Goal: Transaction & Acquisition: Purchase product/service

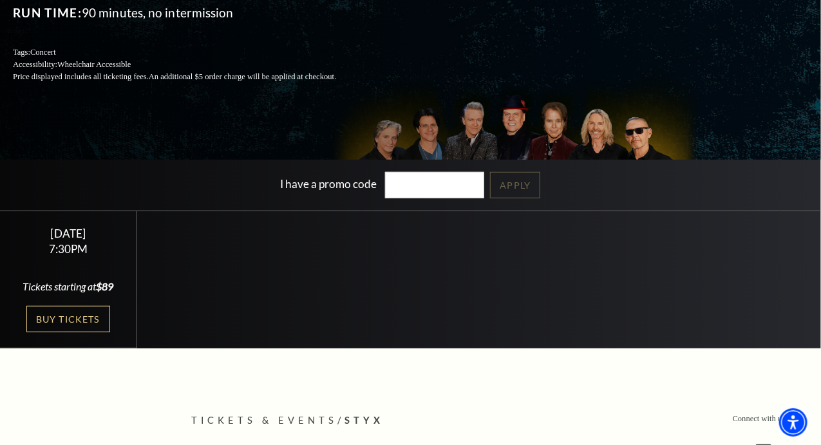
scroll to position [182, 0]
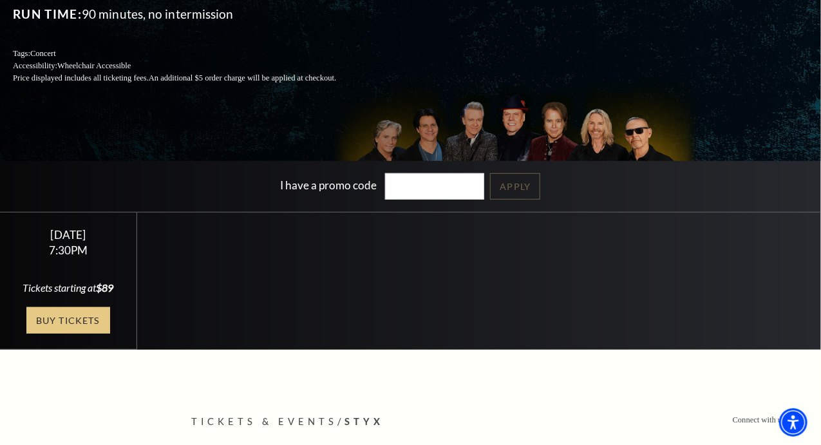
click at [86, 333] on link "Buy Tickets" at bounding box center [68, 320] width 84 height 26
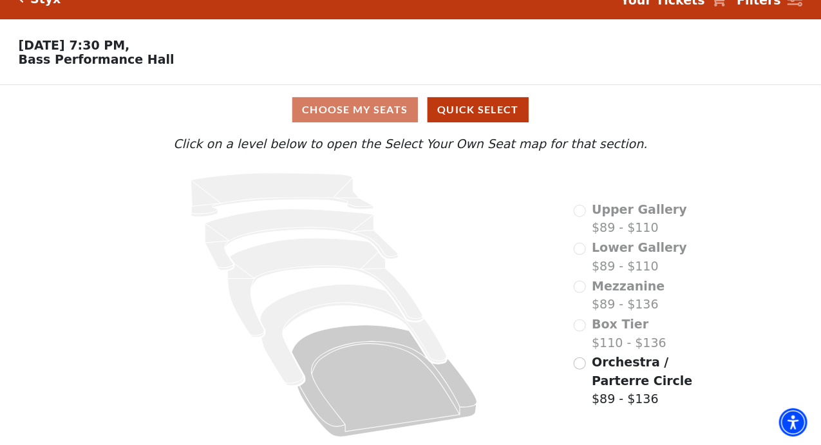
scroll to position [24, 0]
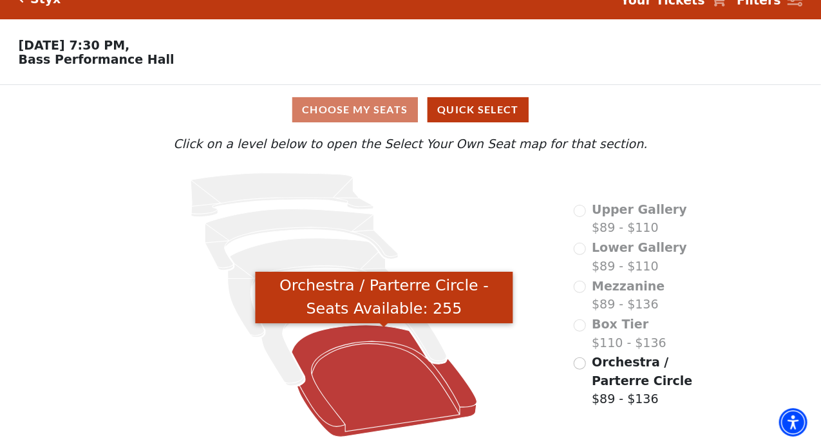
click at [359, 344] on icon "Orchestra / Parterre Circle - Seats Available: 255" at bounding box center [384, 381] width 185 height 112
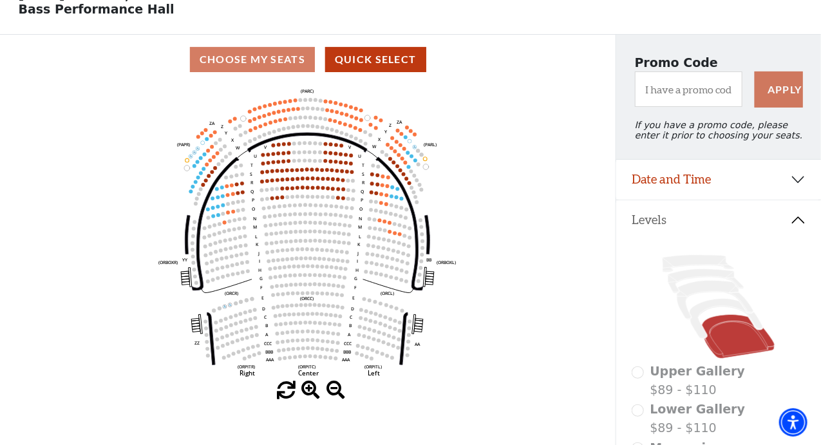
scroll to position [73, 0]
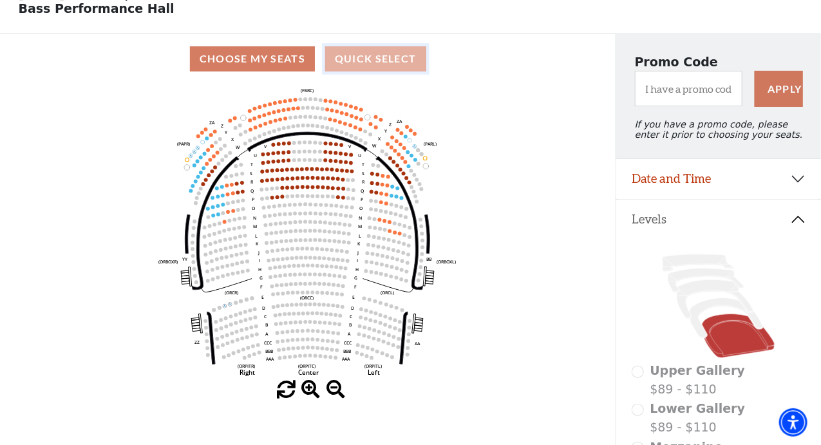
click at [397, 66] on button "Quick Select" at bounding box center [375, 58] width 101 height 25
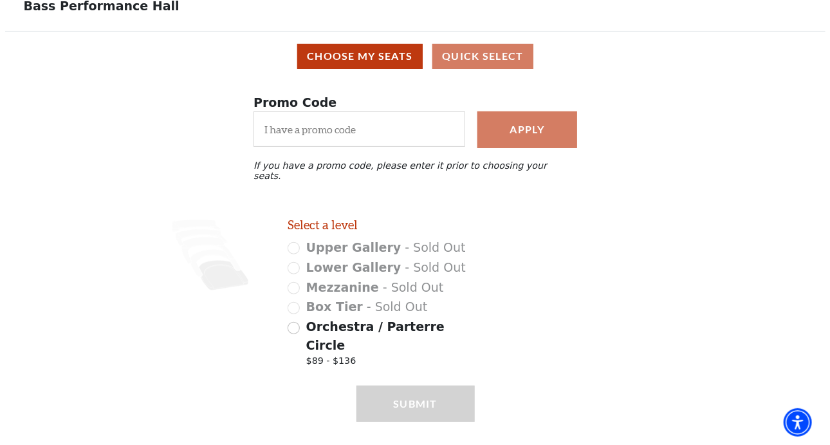
scroll to position [0, 0]
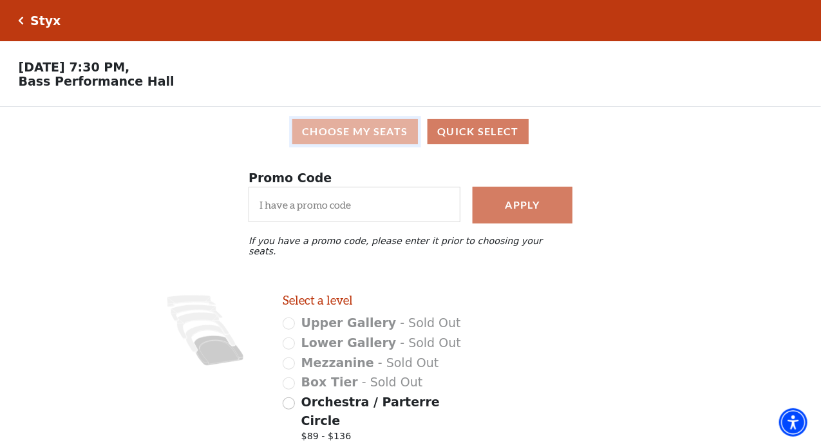
click at [389, 131] on button "Choose My Seats" at bounding box center [355, 131] width 126 height 25
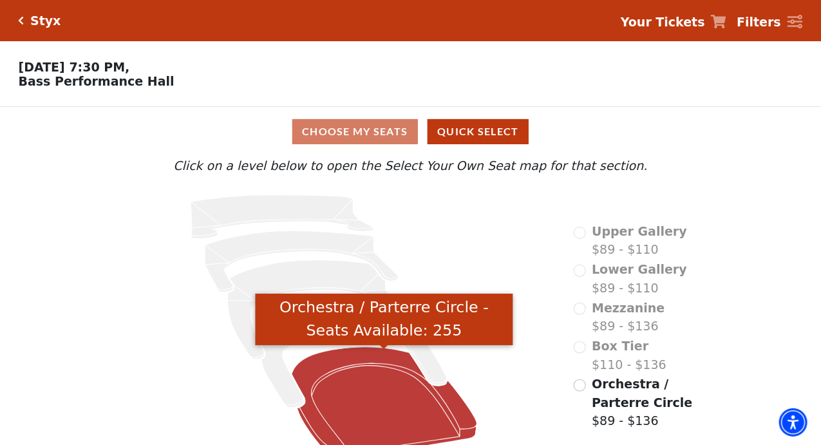
click at [346, 387] on icon "Orchestra / Parterre Circle - Seats Available: 255" at bounding box center [384, 403] width 185 height 112
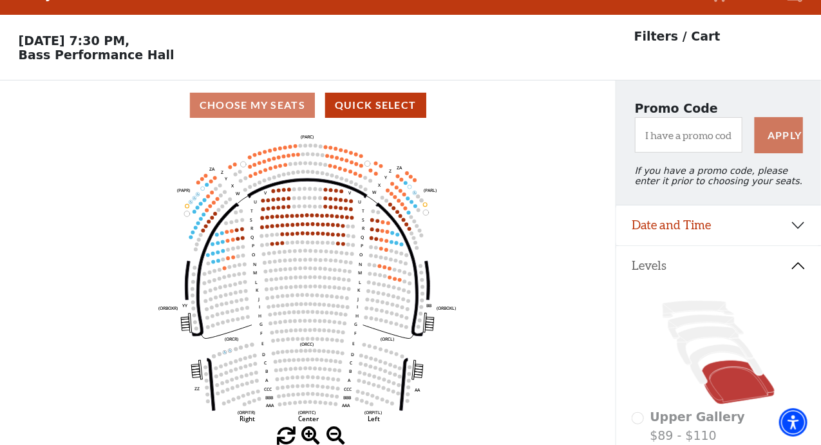
scroll to position [59, 0]
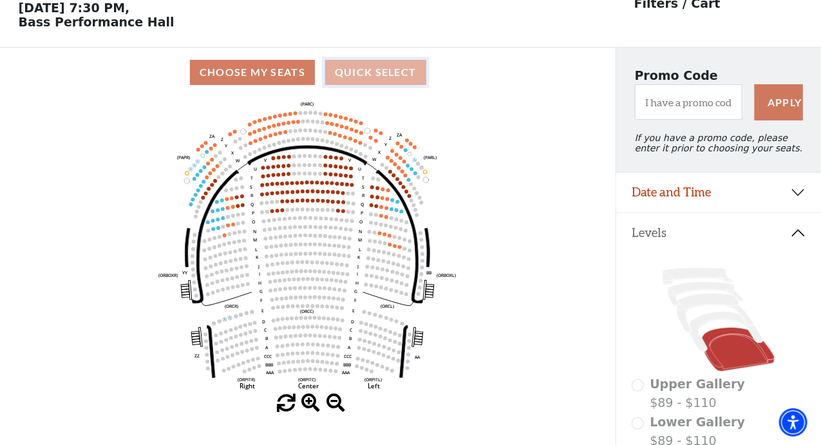
click at [400, 84] on button "Quick Select" at bounding box center [375, 72] width 101 height 25
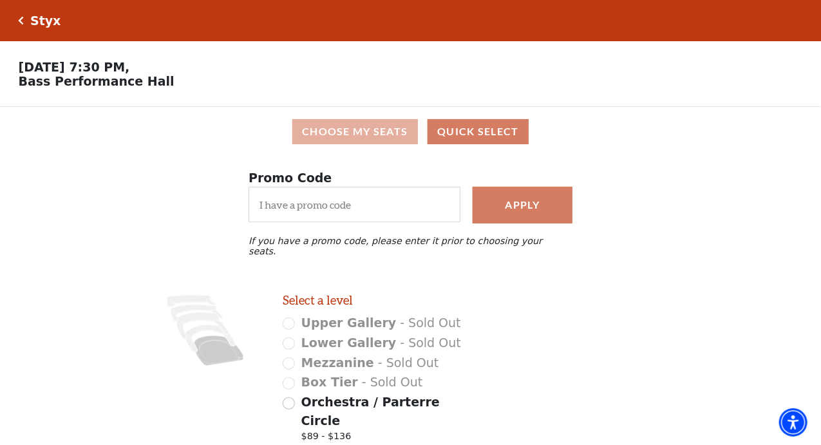
scroll to position [76, 0]
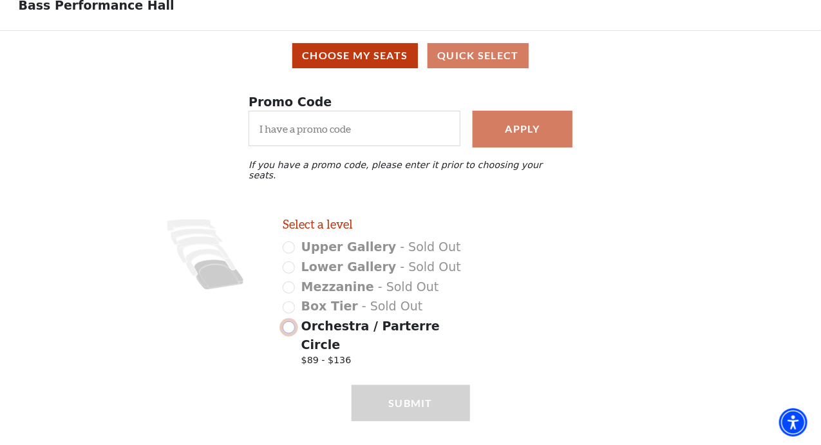
click at [292, 321] on input "Orchestra / Parterre Circle $89 - $136" at bounding box center [289, 327] width 12 height 12
radio input "true"
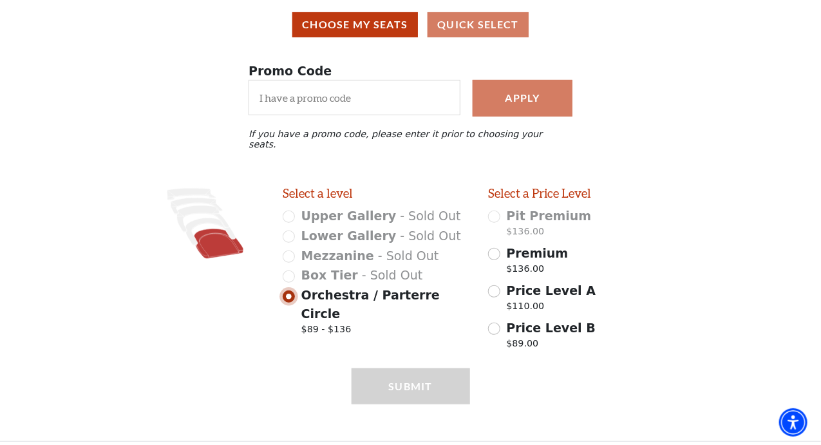
scroll to position [109, 0]
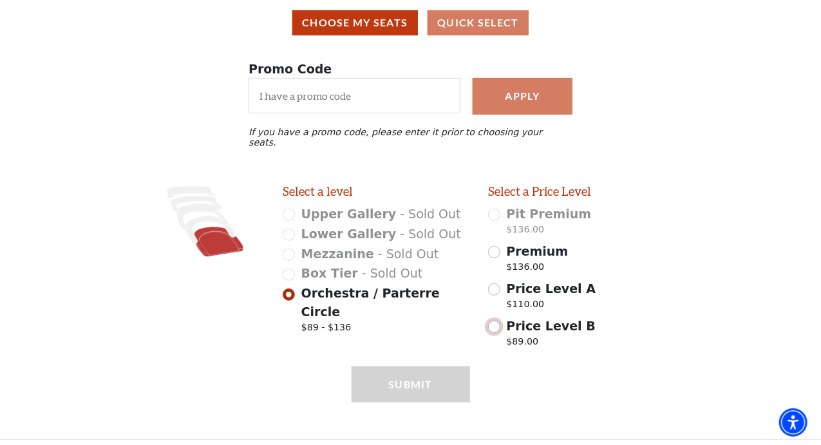
click at [496, 321] on input "Price Level B $89.00" at bounding box center [494, 327] width 12 height 12
radio input "true"
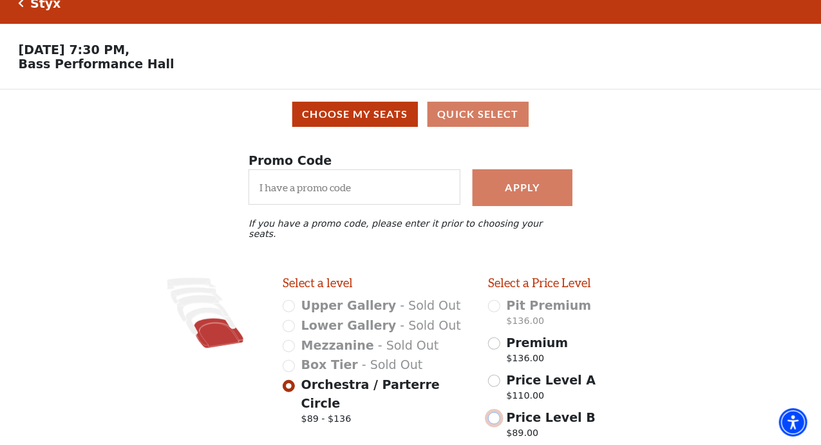
scroll to position [15, 0]
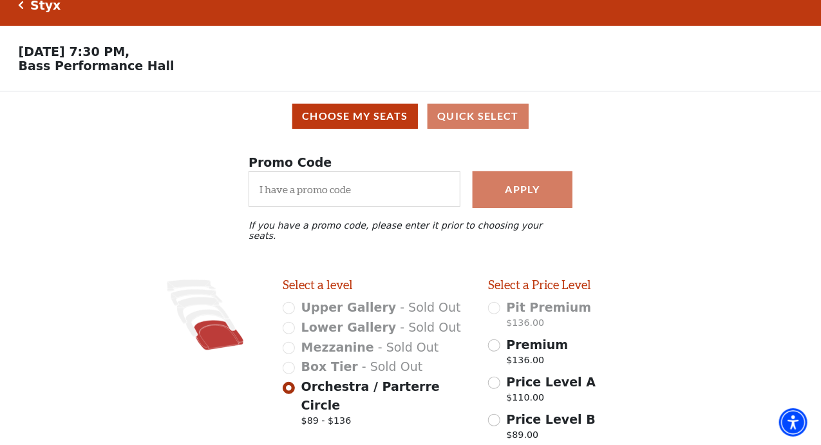
click at [455, 126] on div "Choose My Seats Quick Select" at bounding box center [410, 116] width 803 height 25
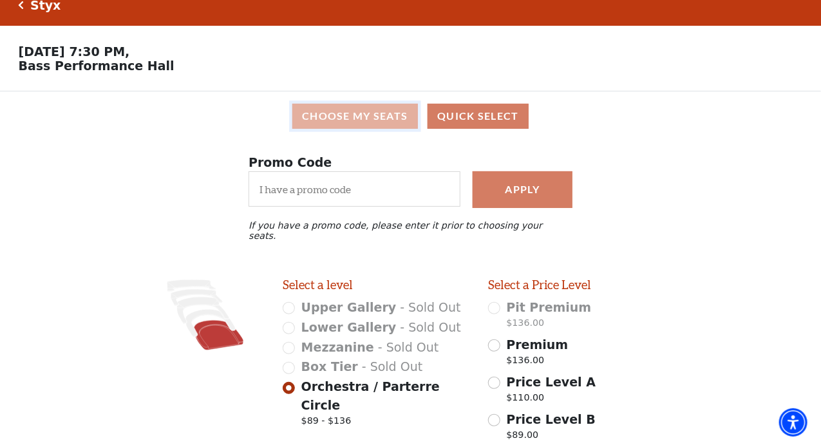
click at [380, 117] on button "Choose My Seats" at bounding box center [355, 116] width 126 height 25
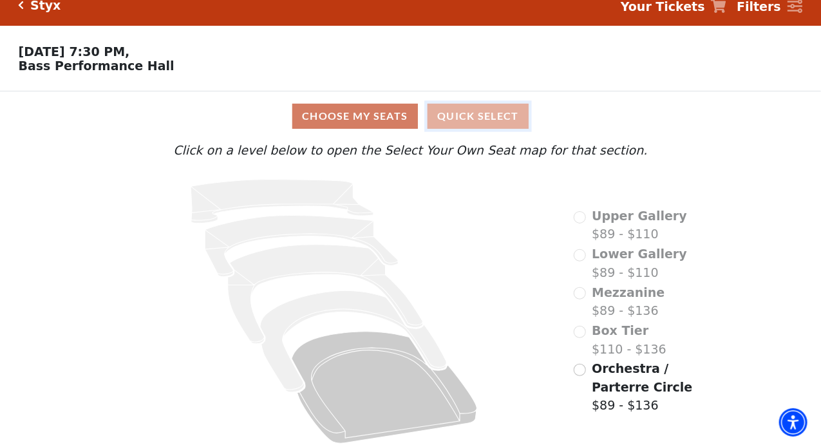
click at [494, 113] on button "Quick Select" at bounding box center [477, 116] width 101 height 25
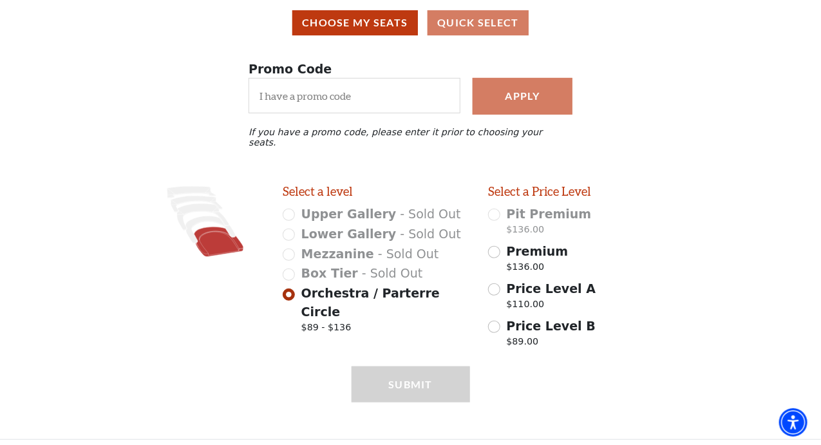
scroll to position [0, 0]
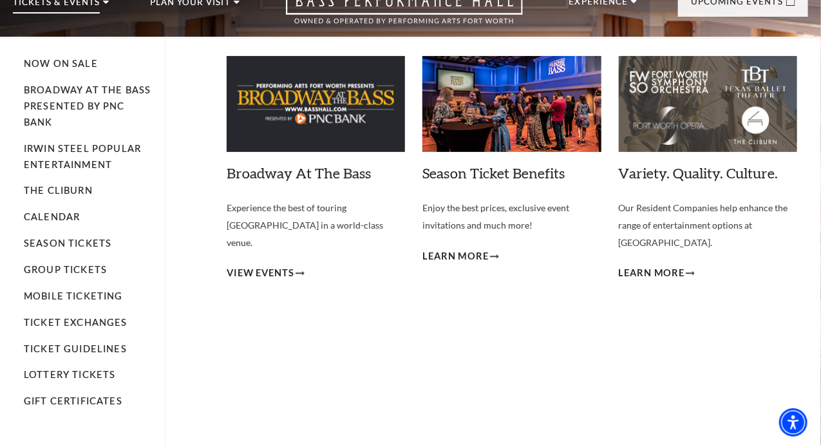
scroll to position [55, 0]
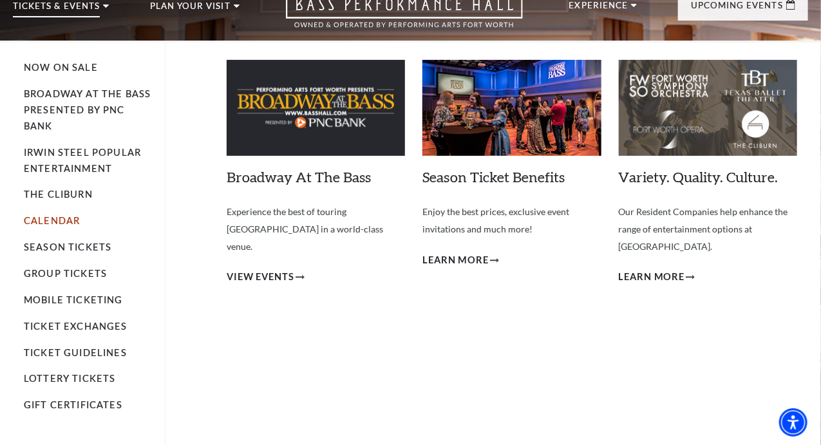
click at [60, 226] on link "Calendar" at bounding box center [52, 220] width 56 height 11
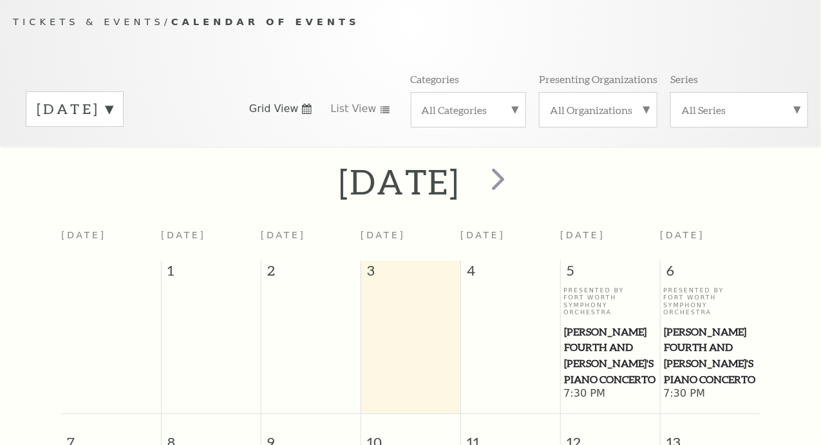
scroll to position [113, 0]
click at [113, 110] on label "September 2025" at bounding box center [75, 109] width 76 height 20
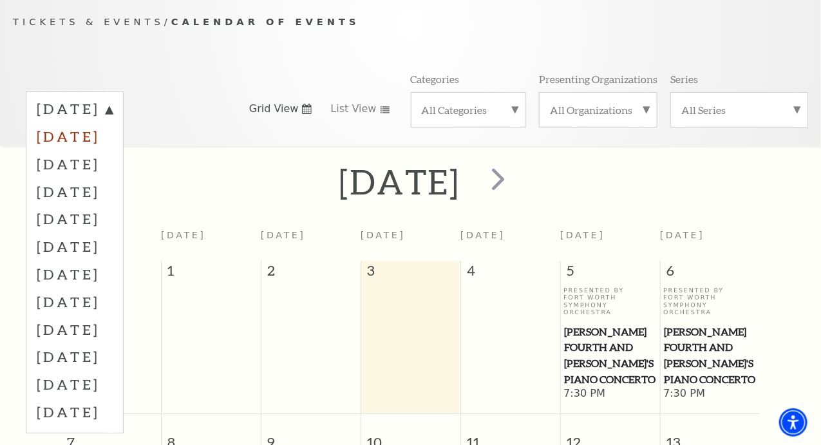
click at [113, 137] on label "October 2025" at bounding box center [75, 136] width 76 height 28
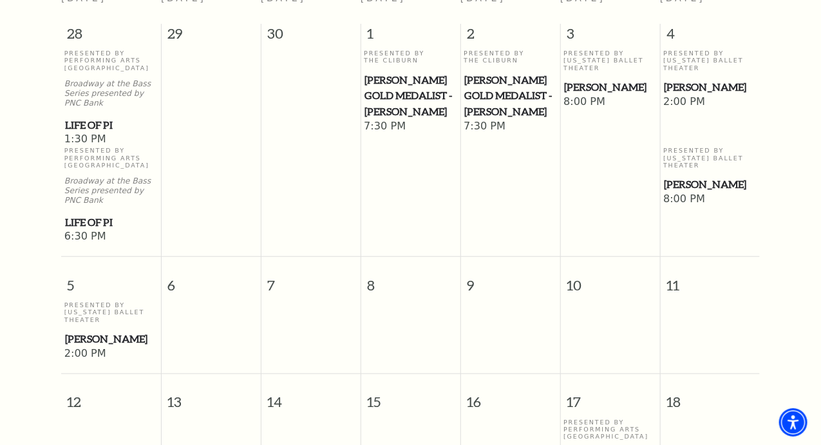
scroll to position [353, 0]
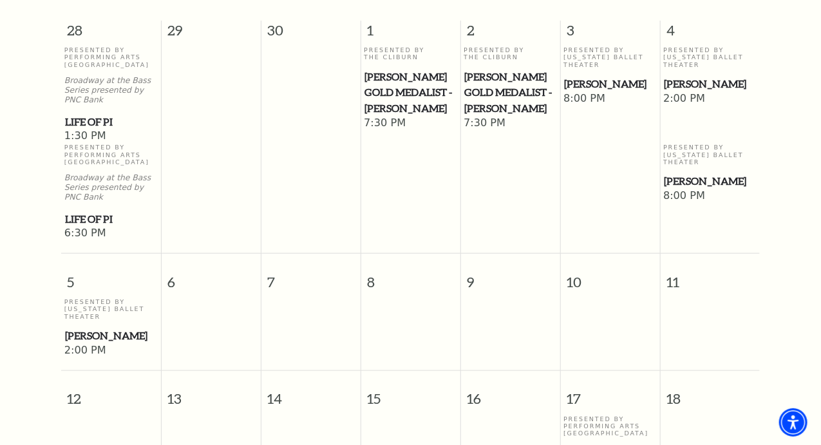
click at [581, 86] on span "[PERSON_NAME]" at bounding box center [610, 84] width 92 height 16
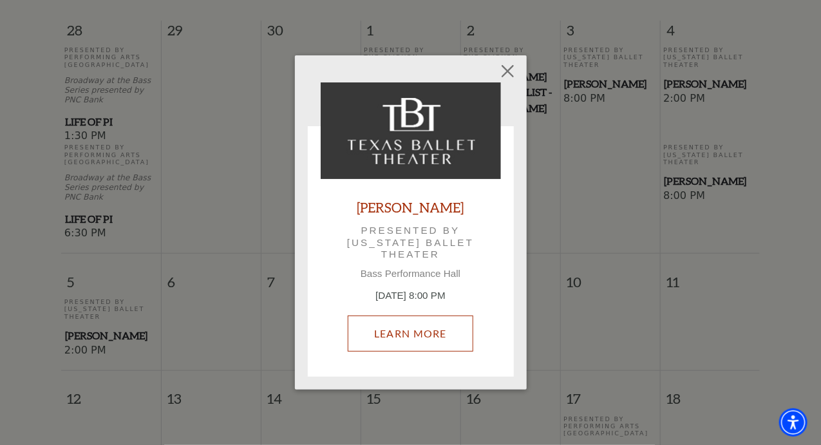
click at [445, 333] on link "Learn More" at bounding box center [411, 333] width 126 height 36
